Goal: Check status: Check status

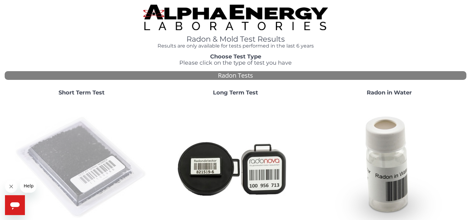
click at [91, 163] on img at bounding box center [82, 168] width 134 height 134
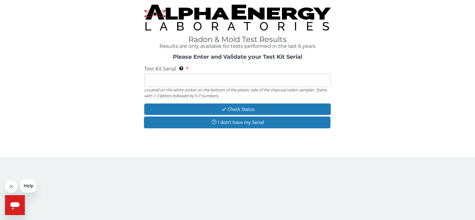
click at [189, 82] on input "Test Kit Serial Located on the white sticker on the bottom of the plastic side …" at bounding box center [237, 80] width 186 height 13
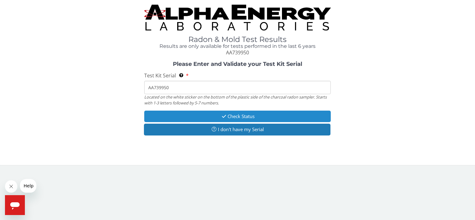
type input "AA739950"
click at [232, 116] on button "Check Status" at bounding box center [237, 117] width 186 height 12
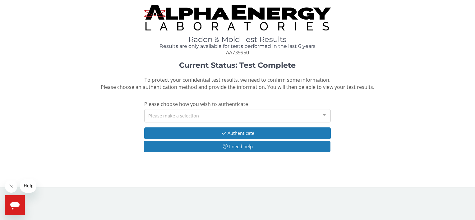
click at [325, 116] on div at bounding box center [324, 116] width 12 height 12
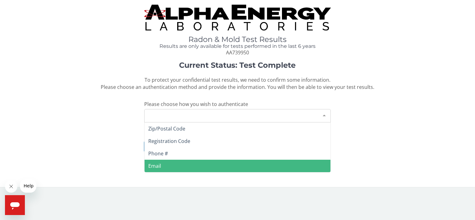
click at [240, 166] on span "Email" at bounding box center [238, 166] width 186 height 12
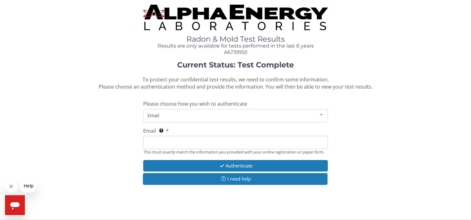
click at [198, 142] on input "Email This must exactly match the information you provided with your online reg…" at bounding box center [235, 142] width 185 height 13
type input "[EMAIL_ADDRESS][DOMAIN_NAME]"
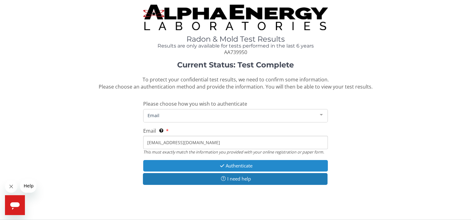
click at [238, 166] on button "Authenticate" at bounding box center [235, 166] width 185 height 12
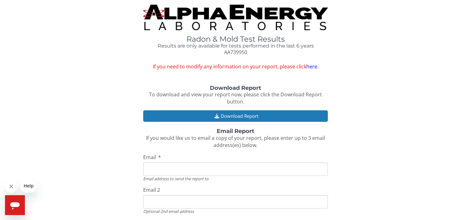
click at [193, 168] on input "Email" at bounding box center [235, 169] width 185 height 13
type input "[EMAIL_ADDRESS][DOMAIN_NAME]"
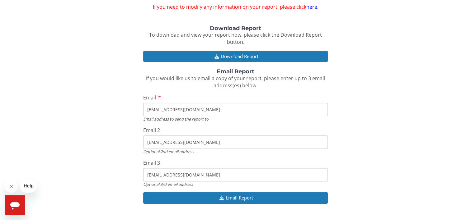
scroll to position [74, 0]
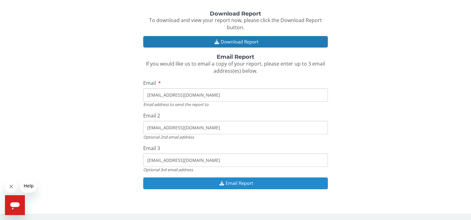
click at [250, 183] on button "Email Report" at bounding box center [235, 184] width 185 height 12
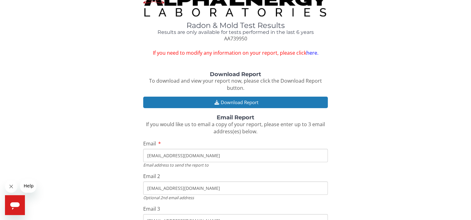
scroll to position [2, 0]
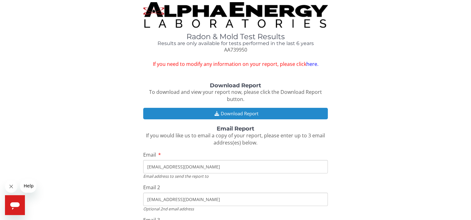
click at [257, 113] on button "Download Report" at bounding box center [235, 114] width 185 height 12
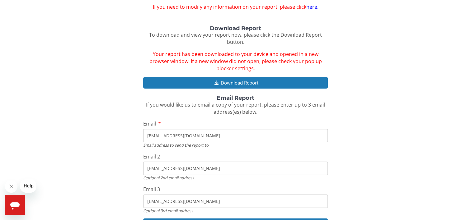
scroll to position [0, 0]
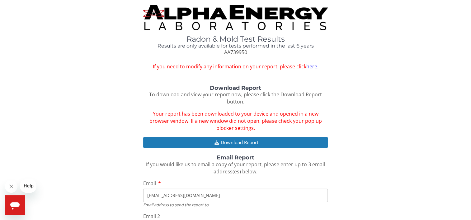
click at [451, 75] on div "Radon & Mold Test Results Results are only available for tests performed in the…" at bounding box center [235, 166] width 461 height 322
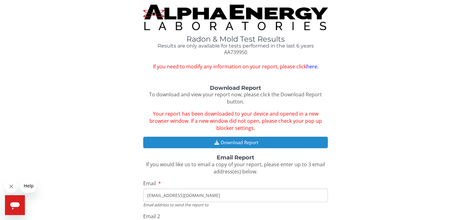
click at [256, 140] on button "Download Report" at bounding box center [235, 143] width 185 height 12
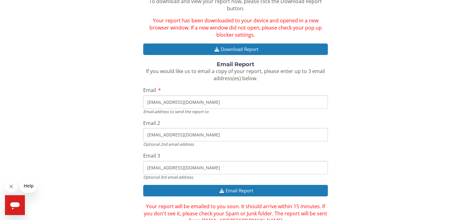
scroll to position [122, 0]
